Goal: Use online tool/utility: Utilize a website feature to perform a specific function

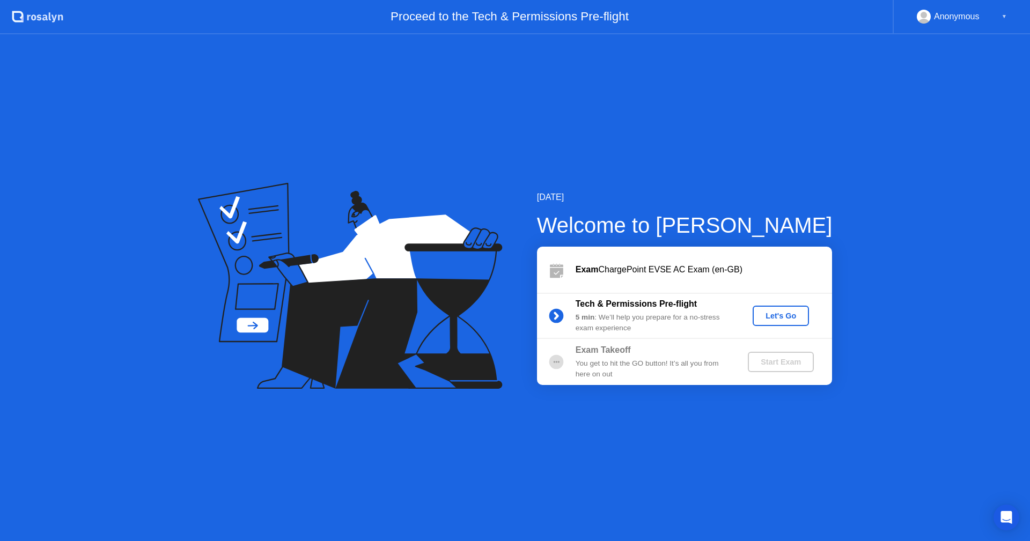
click at [788, 318] on div "Let's Go" at bounding box center [781, 316] width 48 height 9
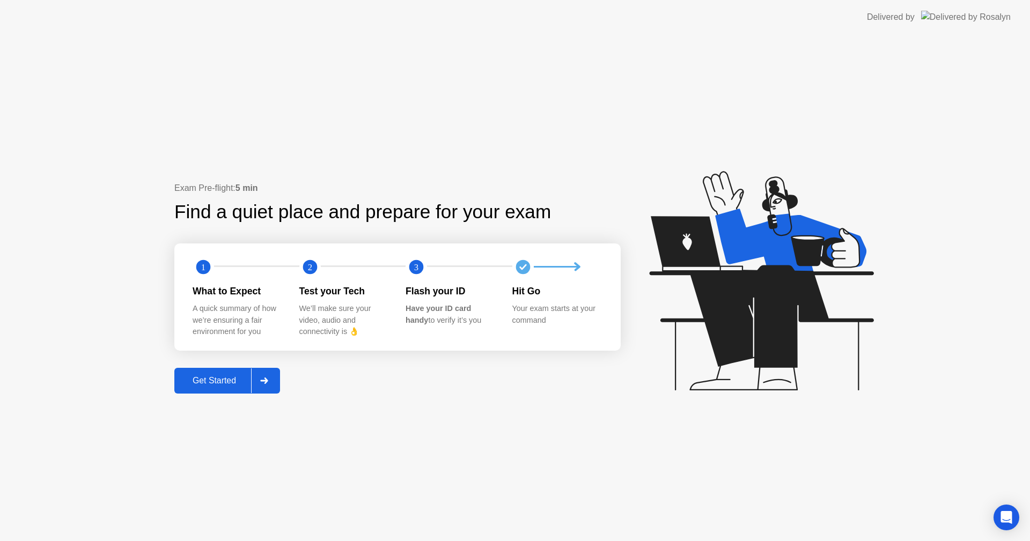
click at [240, 378] on div "Get Started" at bounding box center [215, 381] width 74 height 10
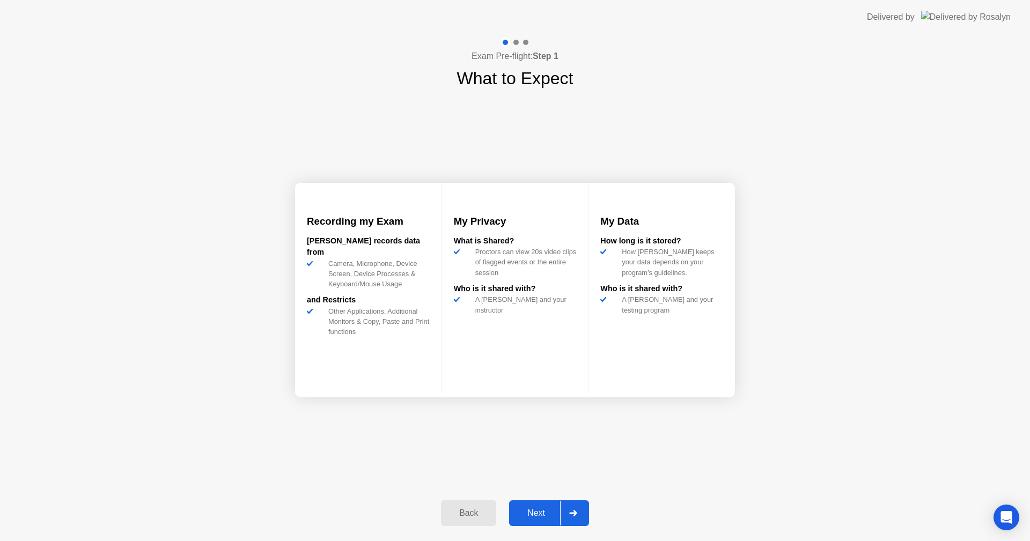
click at [538, 509] on div "Next" at bounding box center [536, 514] width 48 height 10
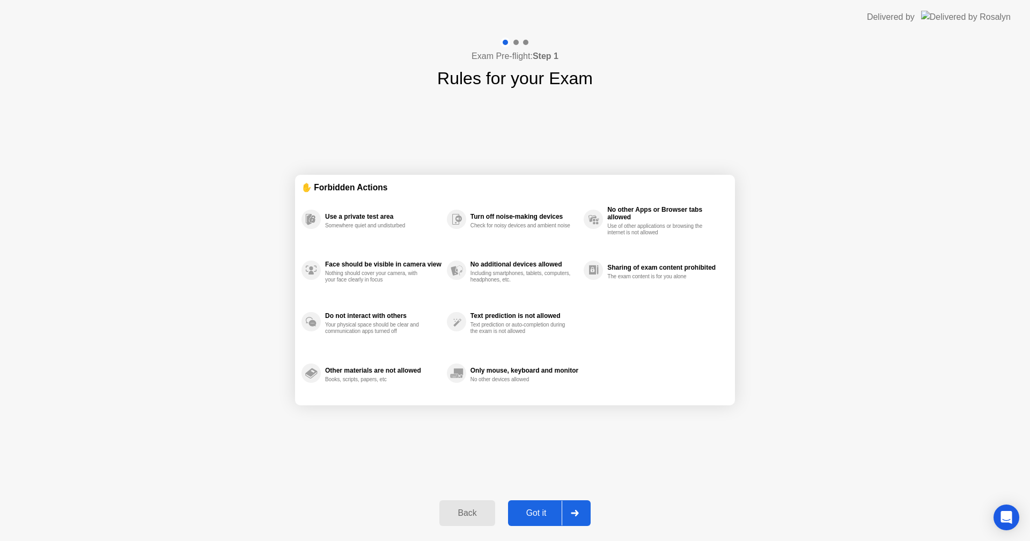
click at [538, 509] on div "Got it" at bounding box center [536, 514] width 50 height 10
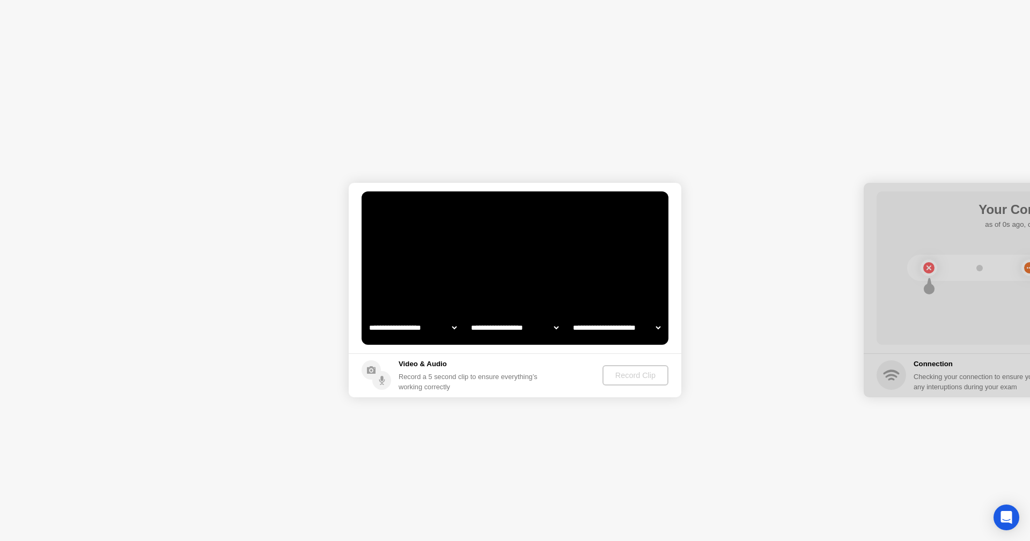
select select "**********"
select select "*******"
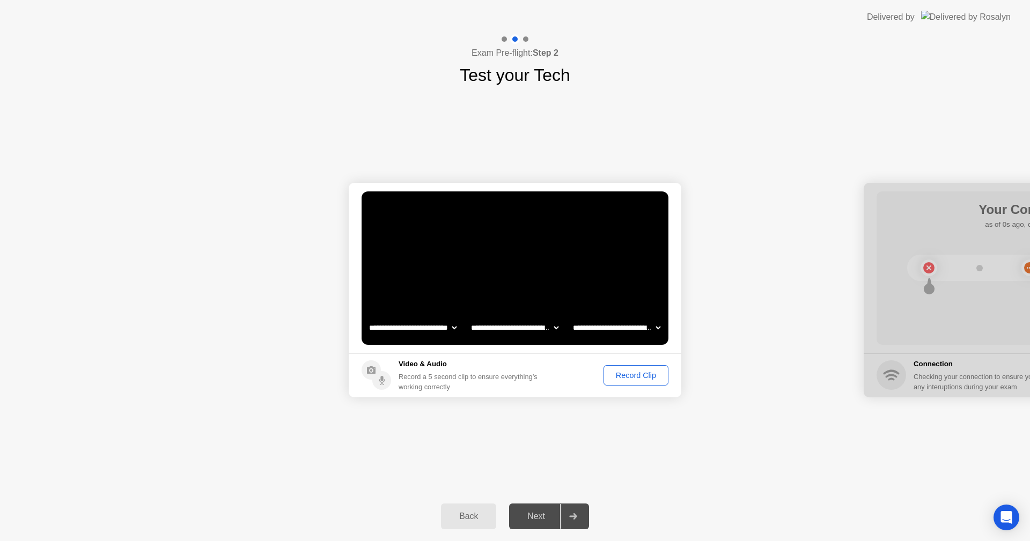
drag, startPoint x: 554, startPoint y: 1, endPoint x: 75, endPoint y: 62, distance: 483.1
click at [34, 63] on app-layout-with-logo "**********" at bounding box center [515, 270] width 1030 height 541
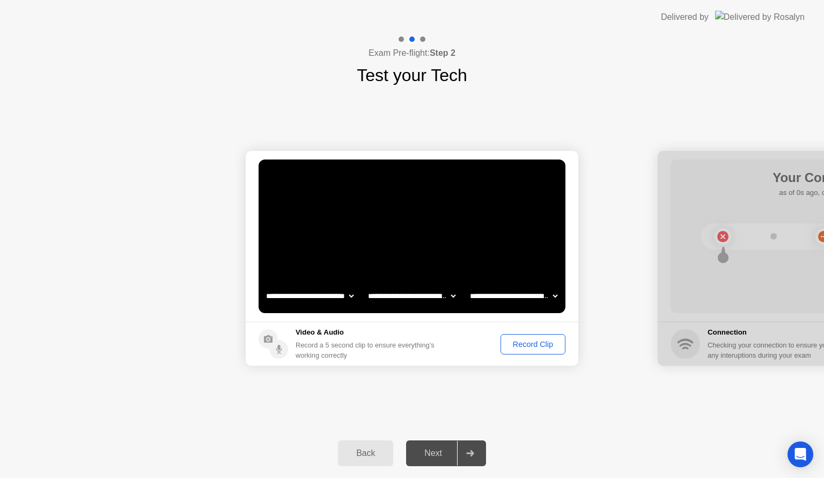
click at [532, 343] on div "Record Clip" at bounding box center [532, 344] width 57 height 9
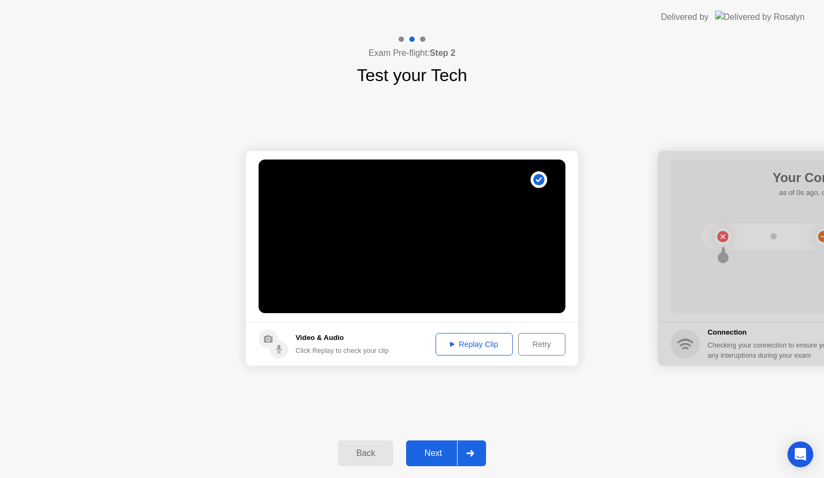
click at [431, 449] on div "Next" at bounding box center [433, 453] width 48 height 10
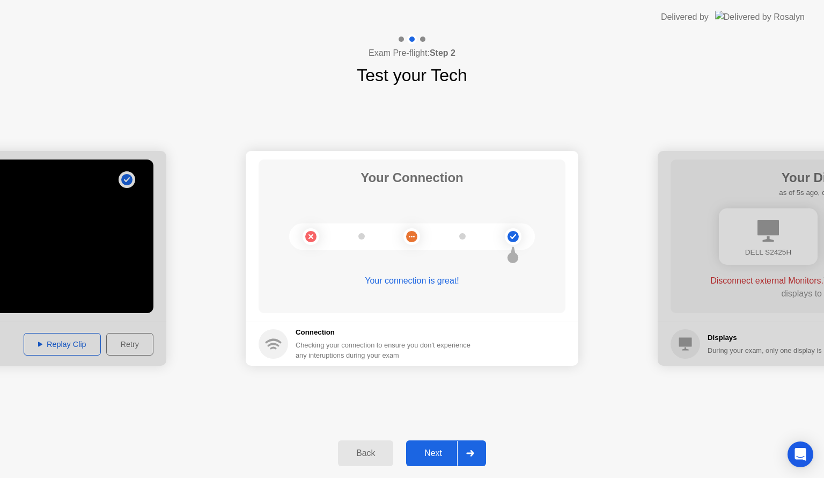
click at [445, 450] on div "Next" at bounding box center [433, 453] width 48 height 10
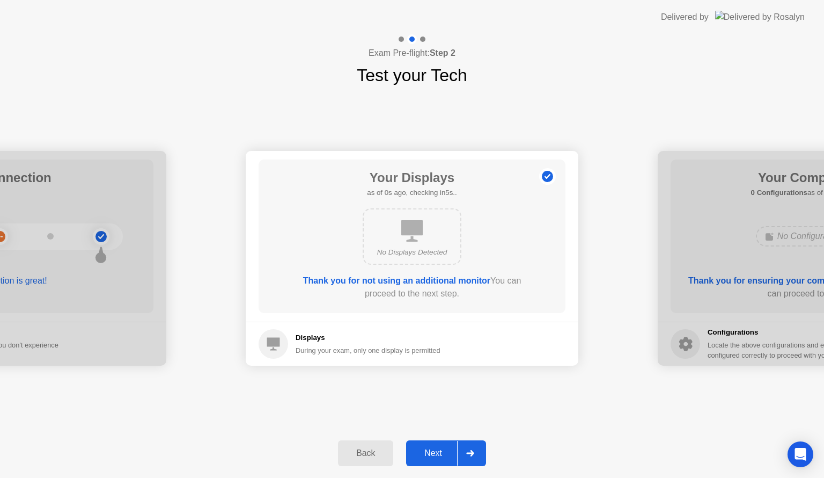
click at [446, 452] on div "Next" at bounding box center [433, 453] width 48 height 10
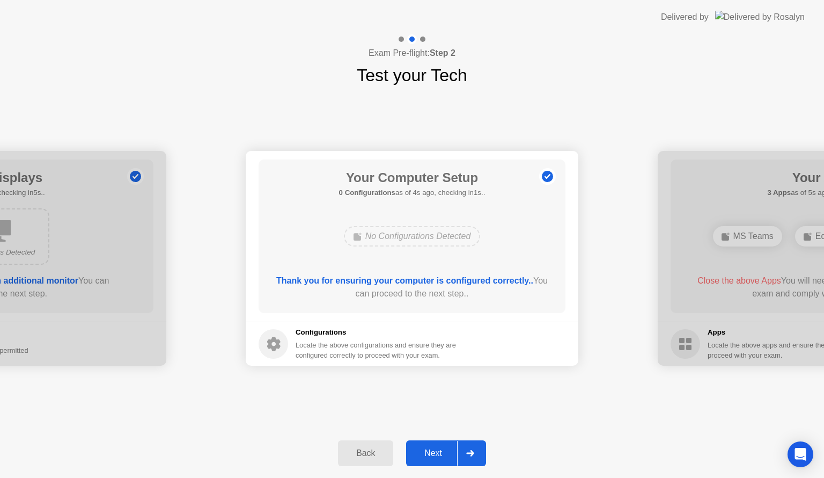
click at [435, 450] on div "Next" at bounding box center [433, 453] width 48 height 10
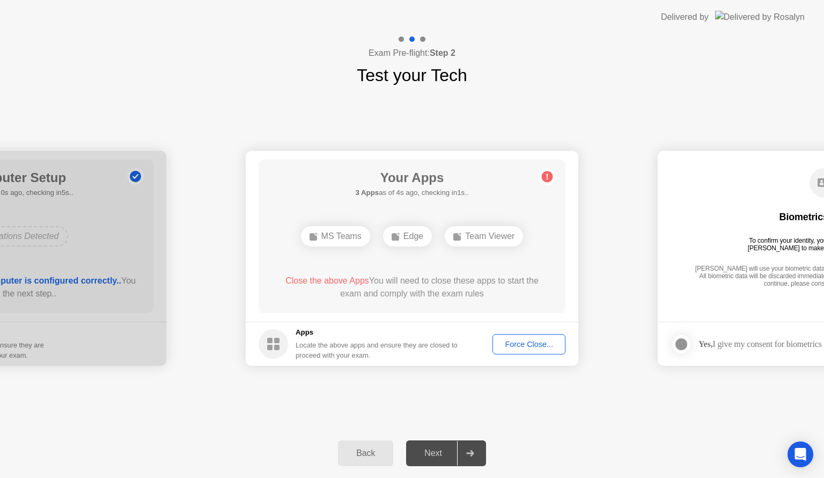
click at [627, 454] on div "Back Next" at bounding box center [412, 452] width 824 height 49
click at [381, 237] on div "MS Teams" at bounding box center [366, 236] width 69 height 20
click at [546, 348] on div "Force Close..." at bounding box center [528, 344] width 65 height 9
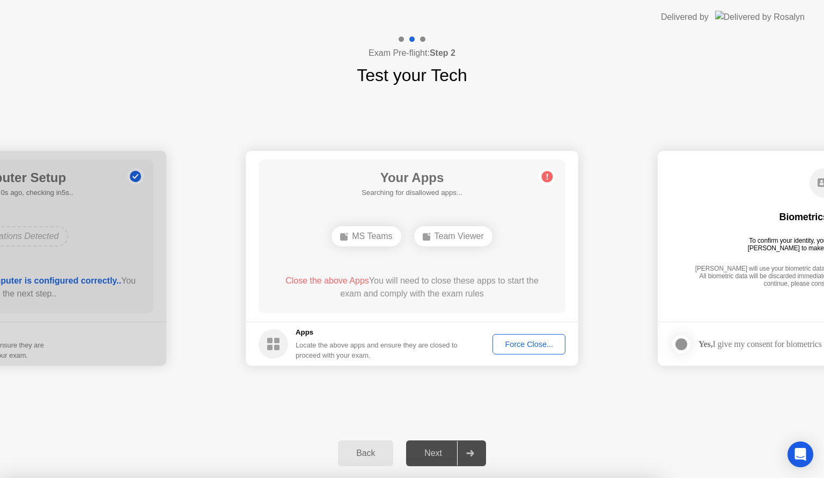
click at [334, 279] on span "Close the above Apps" at bounding box center [327, 280] width 84 height 9
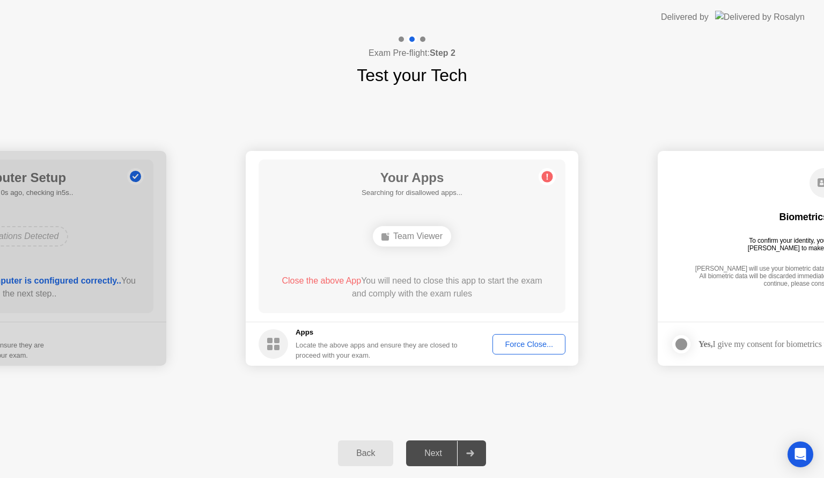
click at [424, 243] on div "Team Viewer" at bounding box center [412, 236] width 78 height 20
click at [549, 342] on div "Force Close..." at bounding box center [528, 344] width 65 height 9
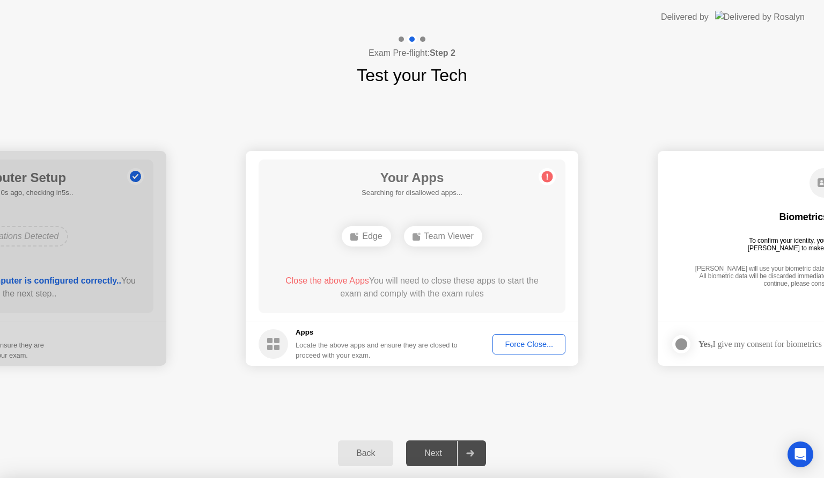
drag, startPoint x: 553, startPoint y: 224, endPoint x: 473, endPoint y: 227, distance: 80.5
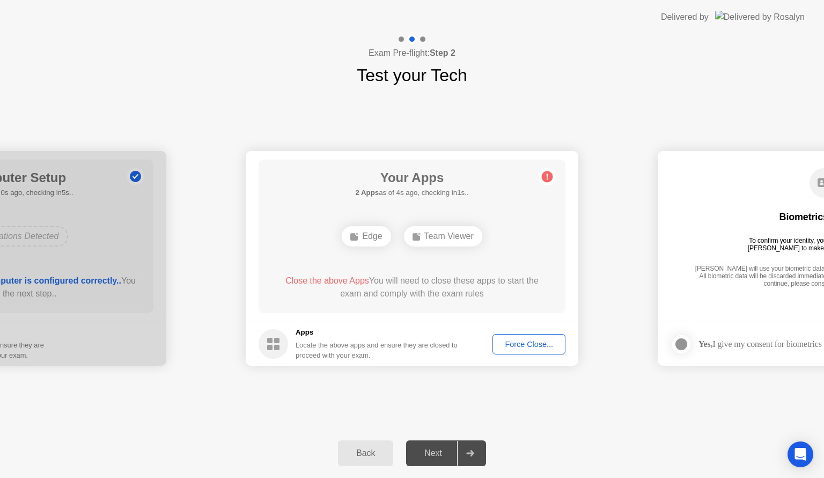
click at [473, 227] on div "Your Apps 2 Apps as of 4s ago, checking in1s.. Edge Team Viewer Close the above…" at bounding box center [412, 235] width 307 height 153
click at [439, 382] on div "**********" at bounding box center [412, 258] width 824 height 340
click at [505, 415] on div "**********" at bounding box center [412, 258] width 824 height 340
click at [441, 216] on div "Your Apps Searching for disallowed apps... Edge Team Viewer Close the above App…" at bounding box center [412, 235] width 307 height 153
click at [366, 234] on div "Edge" at bounding box center [366, 236] width 49 height 20
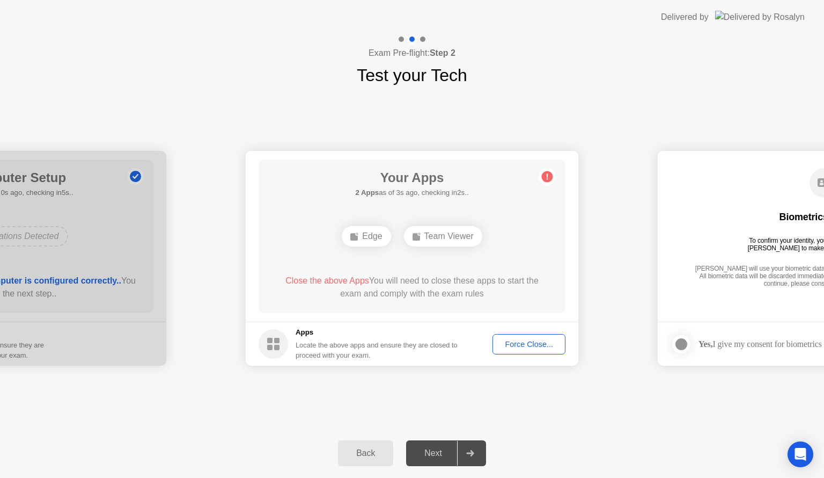
click at [513, 346] on div "Force Close..." at bounding box center [528, 344] width 65 height 9
